Goal: Navigation & Orientation: Go to known website

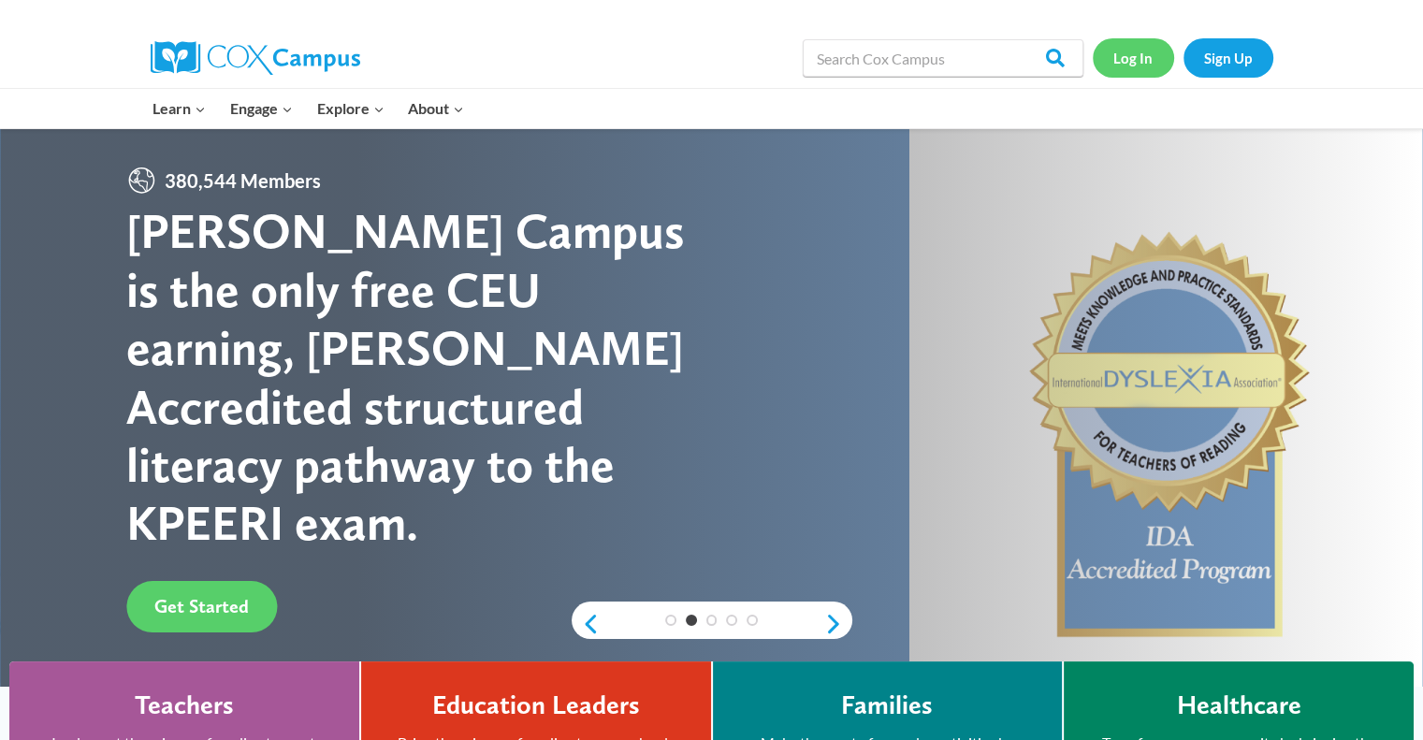
click at [1109, 63] on link "Log In" at bounding box center [1133, 57] width 81 height 38
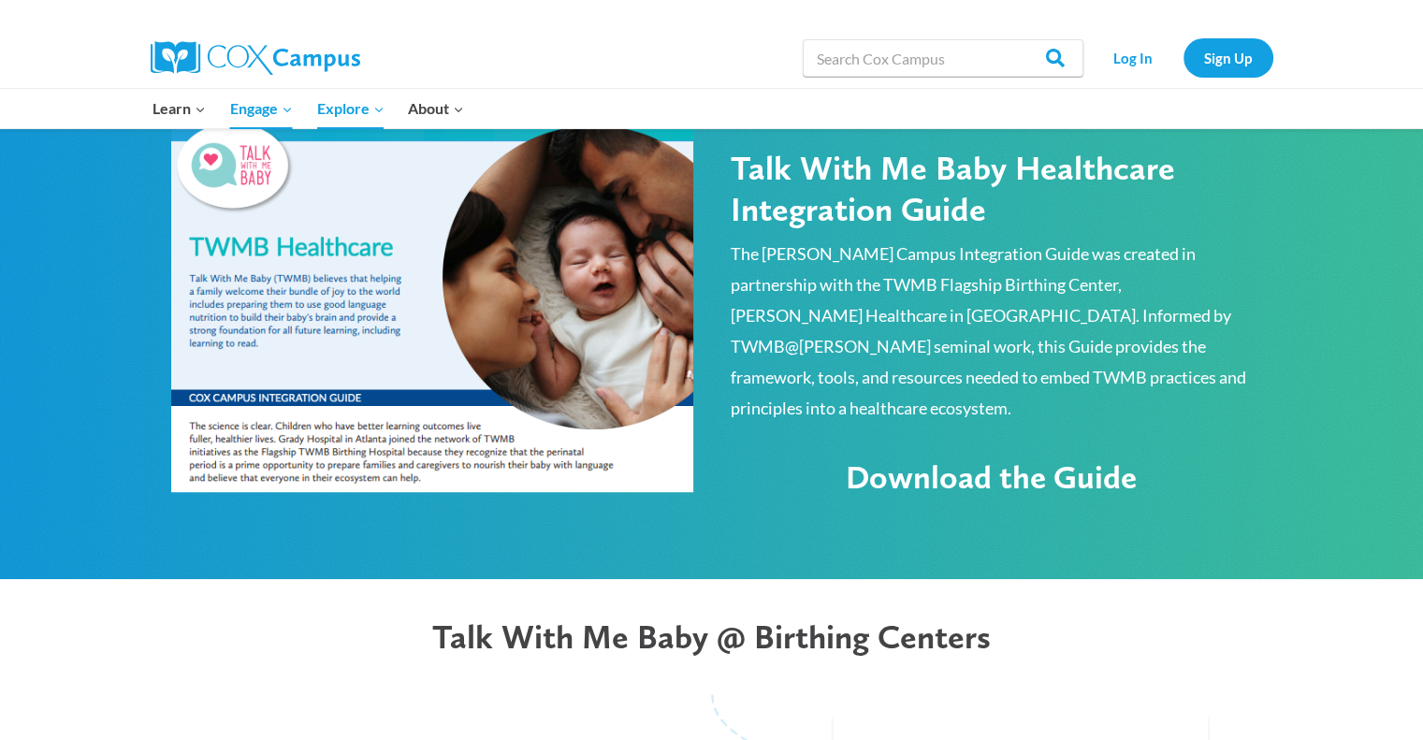
scroll to position [1048, 0]
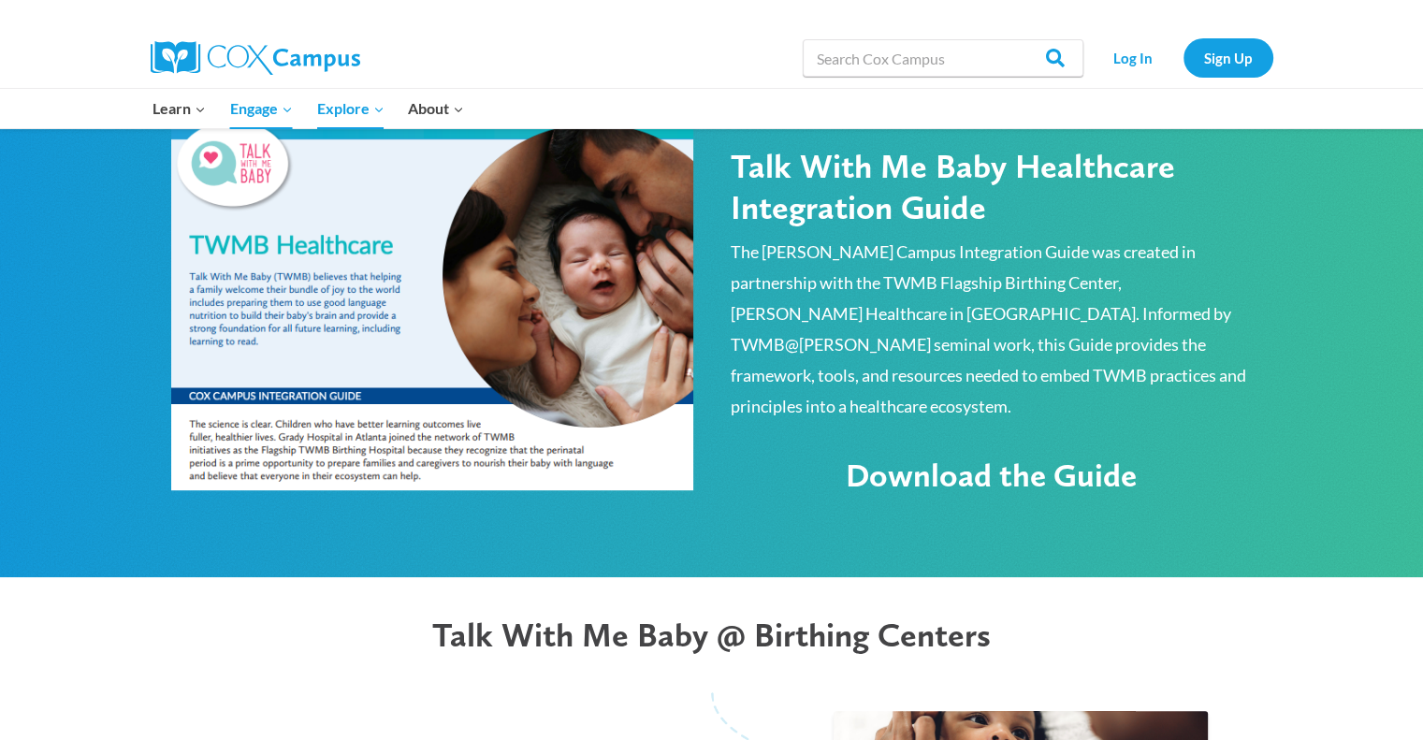
click at [379, 335] on img at bounding box center [432, 301] width 522 height 376
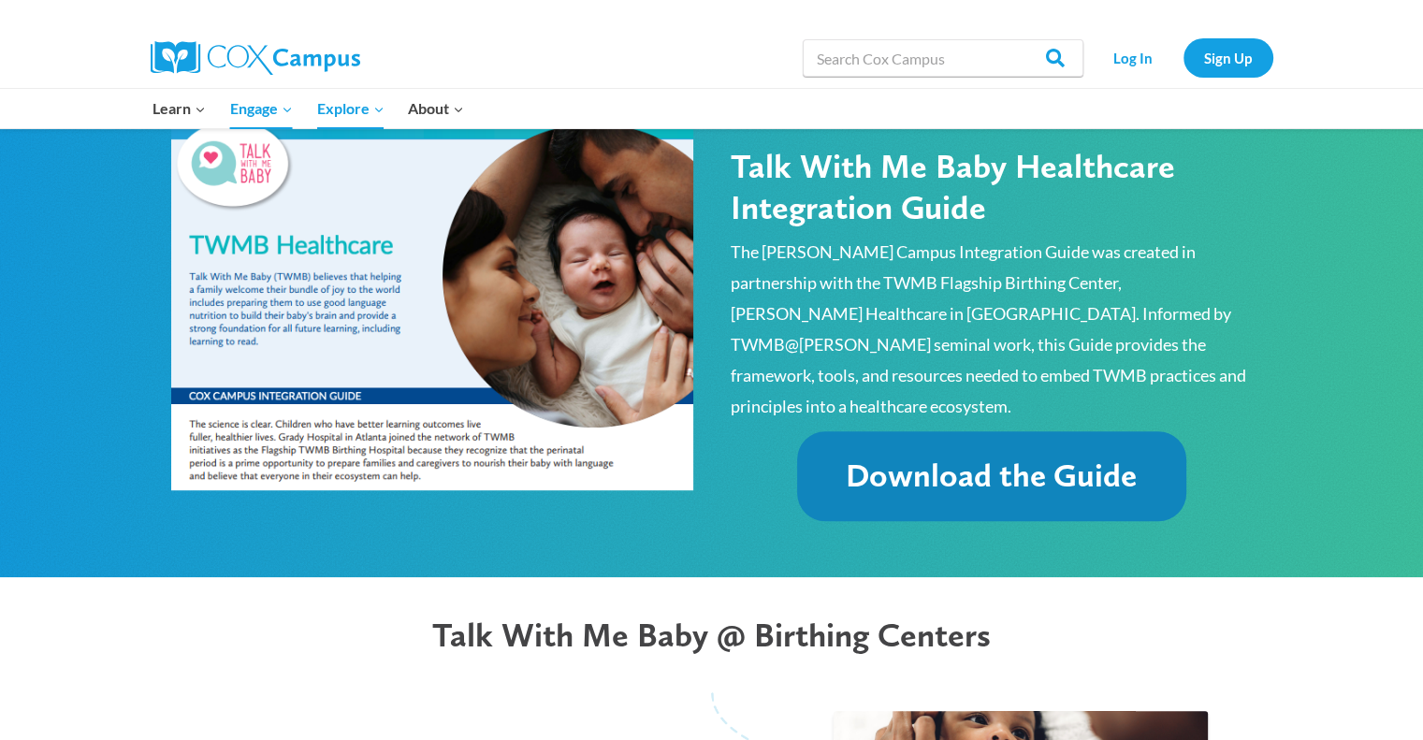
click at [927, 456] on span "Download the Guide" at bounding box center [991, 475] width 291 height 39
